Goal: Learn about a topic

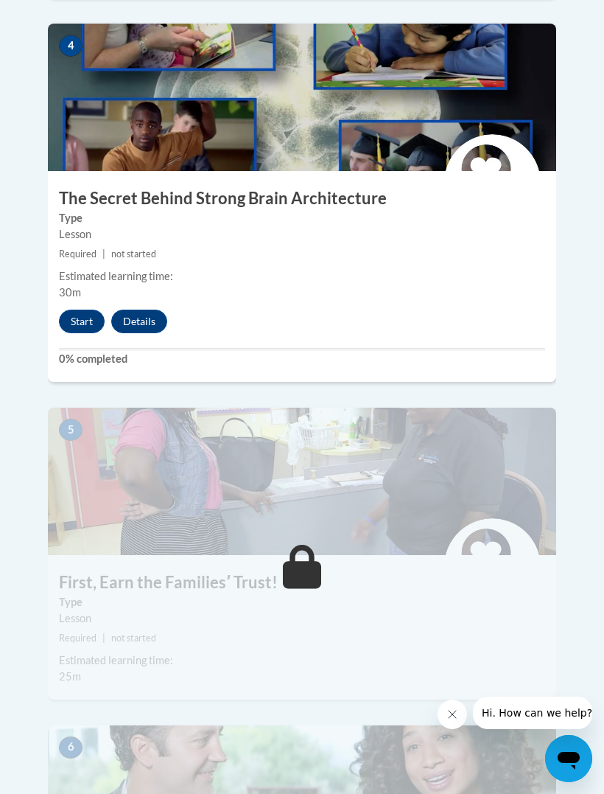
click at [70, 302] on div "4 The Secret Behind Strong Brain Architecture Type Lesson Required | not starte…" at bounding box center [302, 203] width 508 height 358
click at [77, 310] on button "Start" at bounding box center [82, 322] width 46 height 24
